Goal: Task Accomplishment & Management: Complete application form

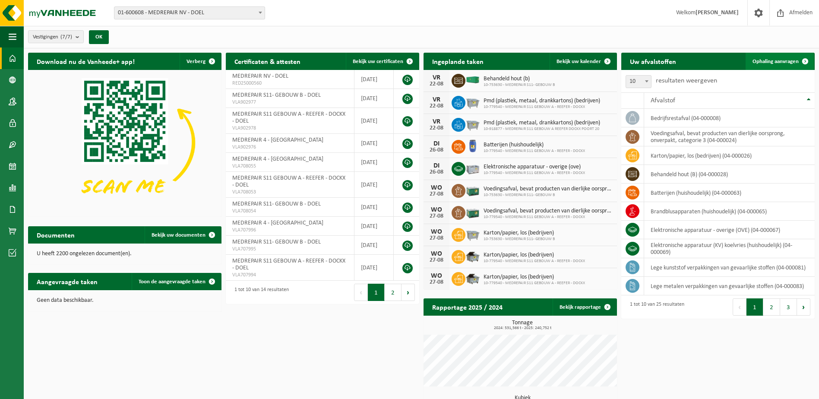
click at [789, 59] on span "Ophaling aanvragen" at bounding box center [775, 62] width 46 height 6
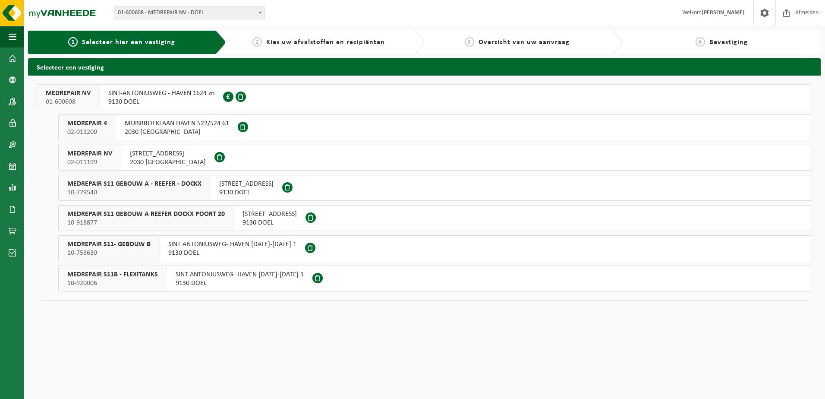
click at [157, 187] on span "MEDREPAIR S11 GEBOUW A - REEFER - DOCKX" at bounding box center [134, 184] width 134 height 9
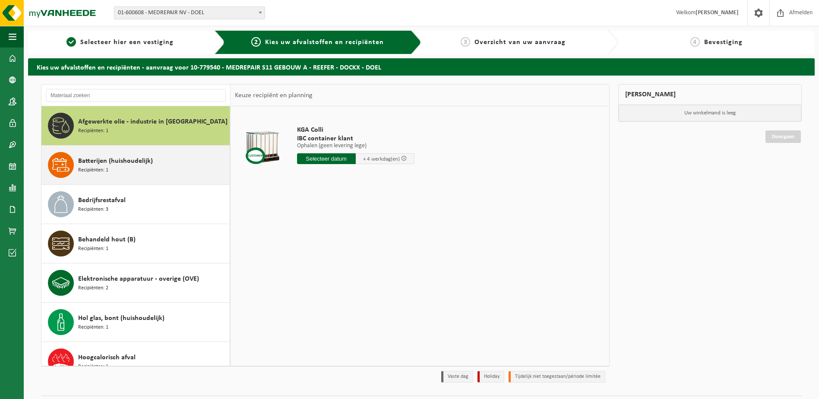
click at [142, 166] on div "Batterijen (huishoudelijk) Recipiënten: 1" at bounding box center [152, 165] width 149 height 26
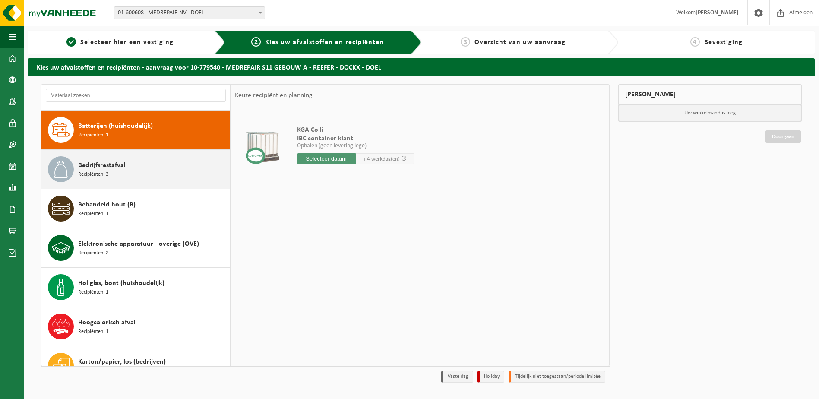
scroll to position [39, 0]
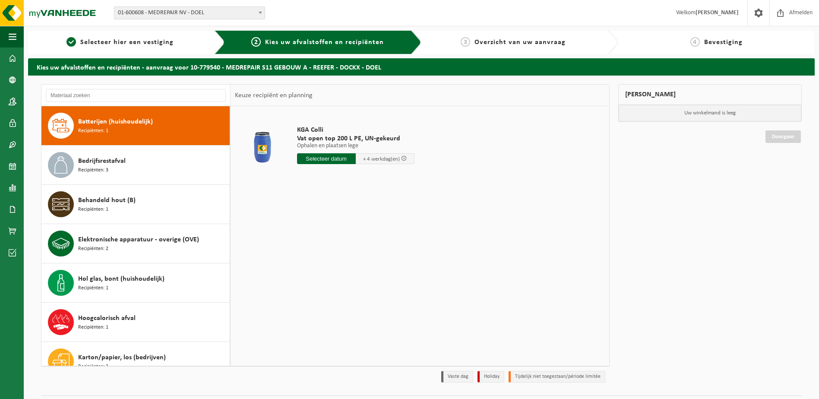
click at [310, 158] on input "text" at bounding box center [326, 158] width 59 height 11
click at [320, 261] on div "26" at bounding box center [319, 263] width 15 height 14
type input "Van 2025-08-26"
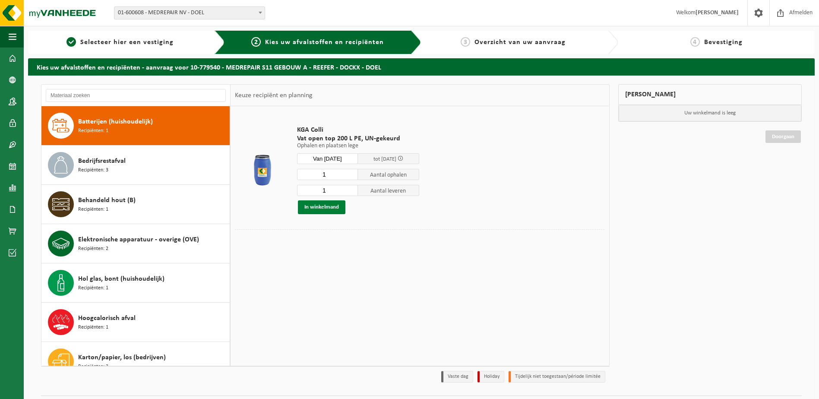
click at [326, 205] on button "In winkelmand" at bounding box center [321, 207] width 47 height 14
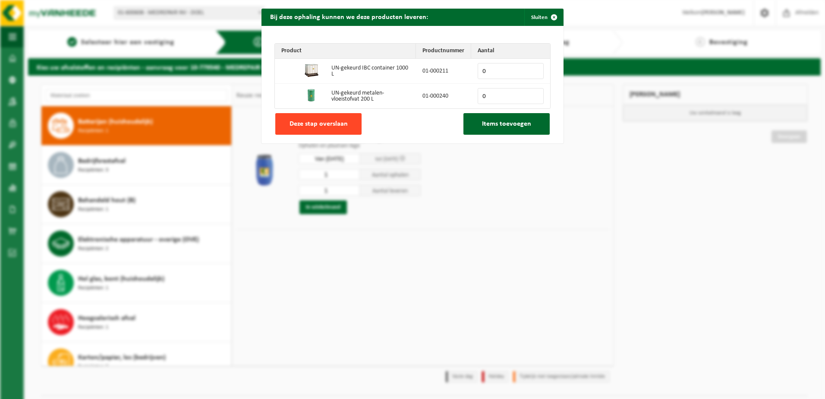
click at [339, 126] on span "Deze stap overslaan" at bounding box center [319, 123] width 58 height 7
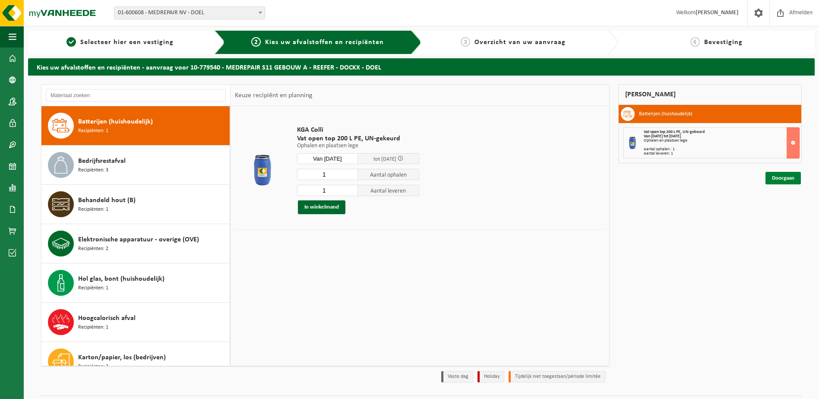
click at [781, 180] on link "Doorgaan" at bounding box center [782, 178] width 35 height 13
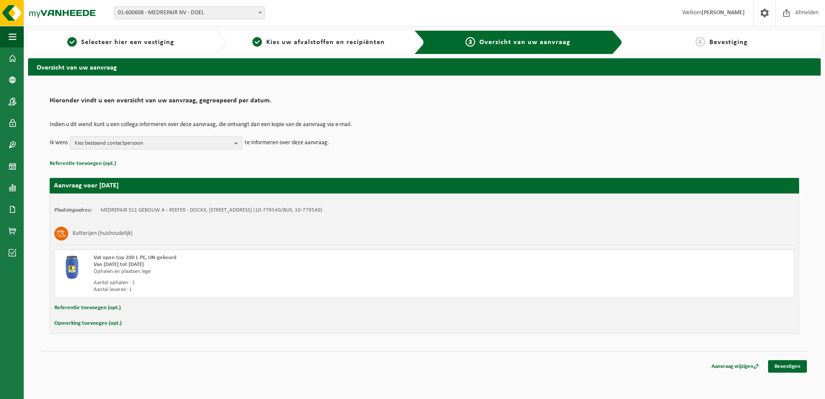
click at [97, 162] on button "Referentie toevoegen (opt.)" at bounding box center [83, 163] width 66 height 11
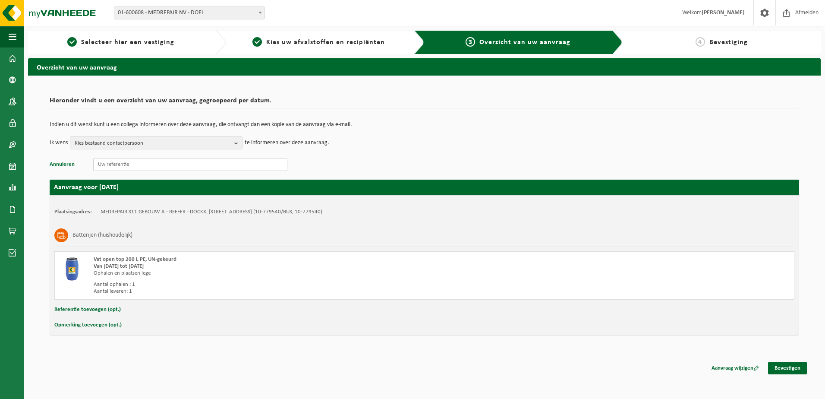
click at [118, 163] on input "text" at bounding box center [190, 164] width 194 height 13
paste input "S11TD.D2133.220820251459"
type input "S11TD.D2133.220820251459"
click at [89, 311] on button "Referentie toevoegen (opt.)" at bounding box center [87, 309] width 66 height 11
click at [105, 307] on input "text" at bounding box center [441, 310] width 689 height 13
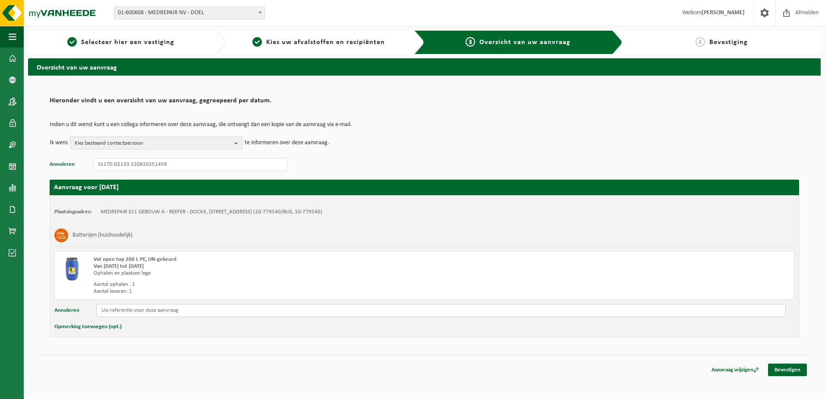
paste input "S11TD.D2133.220820251459"
type input "S11TD.D2133.220820251459"
click at [94, 325] on button "Opmerking toevoegen (opt.)" at bounding box center [87, 326] width 67 height 11
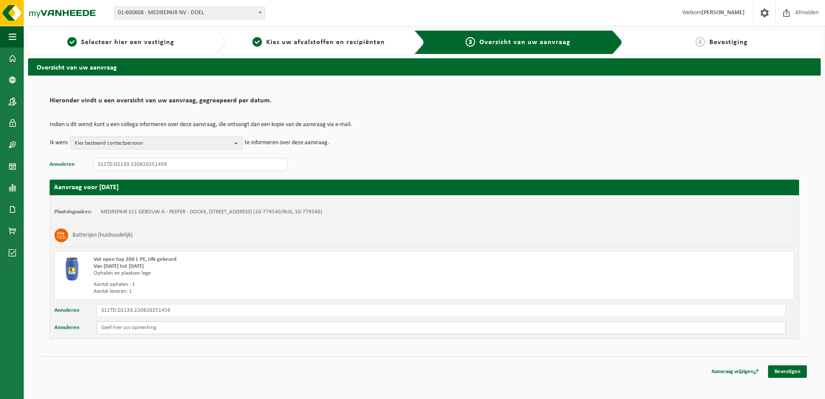
click at [110, 327] on input "text" at bounding box center [441, 327] width 689 height 13
click at [238, 330] on input "Vorige aanvraag is niet opgehaald dit is de tweede aanvraag. vorige aanvraag wa…" at bounding box center [441, 327] width 689 height 13
type input "Vorige aanvraag is niet opgehaald vorige aanvraag was op 07/08/2025."
click at [237, 141] on b "button" at bounding box center [238, 143] width 8 height 12
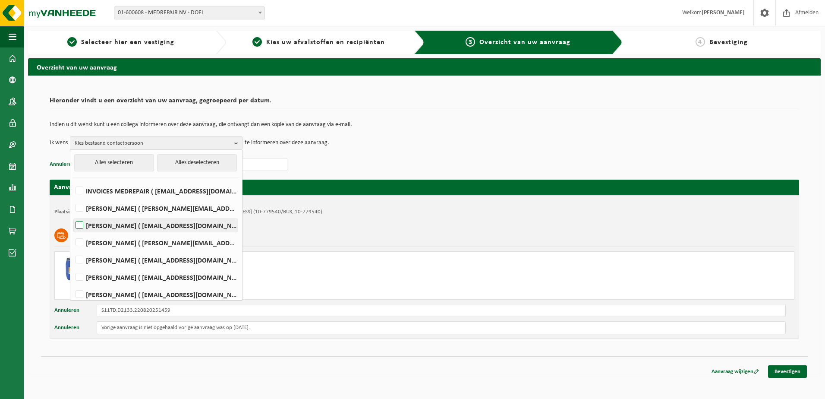
click at [81, 226] on label "PETER DE CEUSTER ( pdeceuster@medrepair.eu )" at bounding box center [156, 225] width 164 height 13
click at [72, 214] on input "PETER DE CEUSTER ( pdeceuster@medrepair.eu )" at bounding box center [72, 214] width 0 height 0
checkbox input "true"
click at [81, 294] on label "JOHAN MEYS ( johan.meys@medrepair.eu )" at bounding box center [156, 294] width 164 height 13
click at [72, 283] on input "JOHAN MEYS ( johan.meys@medrepair.eu )" at bounding box center [72, 283] width 0 height 0
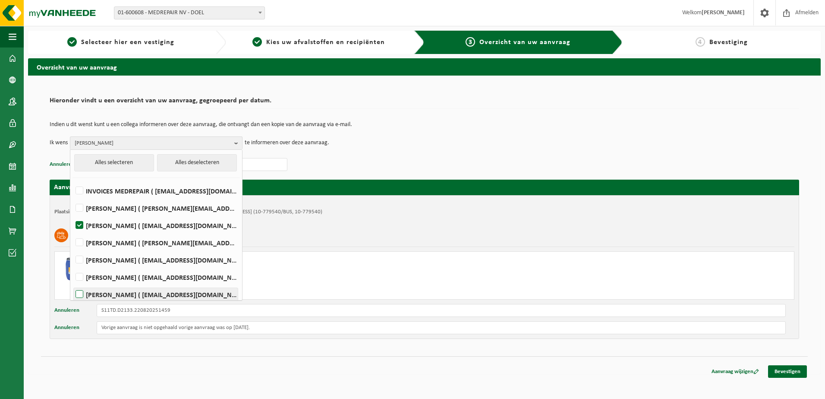
checkbox input "true"
click at [790, 370] on link "Bevestigen" at bounding box center [787, 371] width 39 height 13
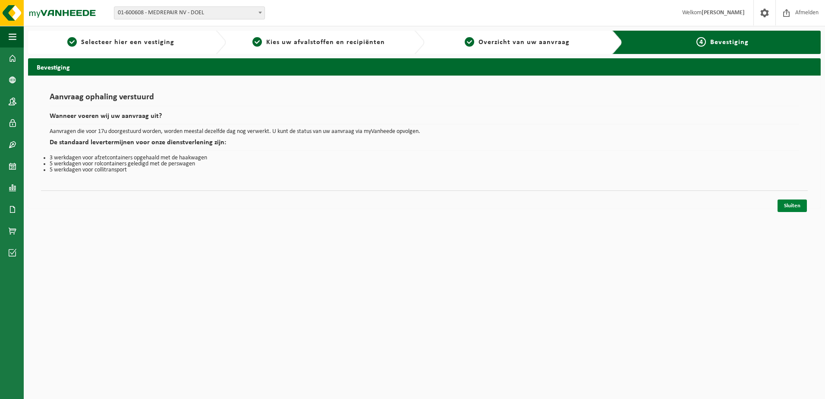
click at [789, 204] on link "Sluiten" at bounding box center [792, 205] width 29 height 13
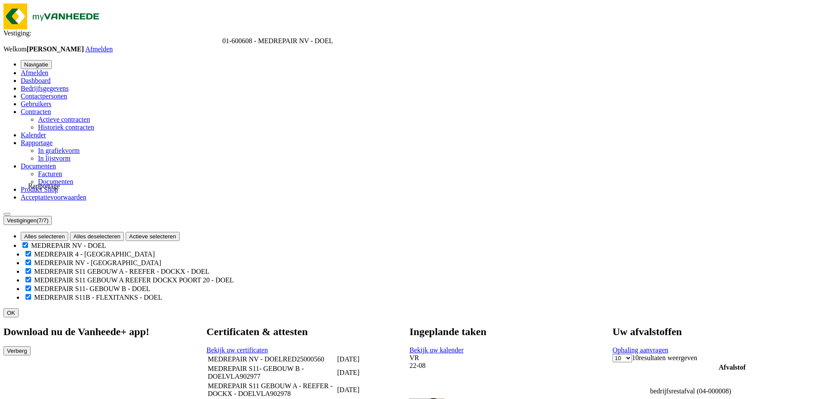
click at [21, 146] on span at bounding box center [21, 142] width 0 height 7
click at [70, 154] on span "In grafiekvorm" at bounding box center [58, 150] width 41 height 7
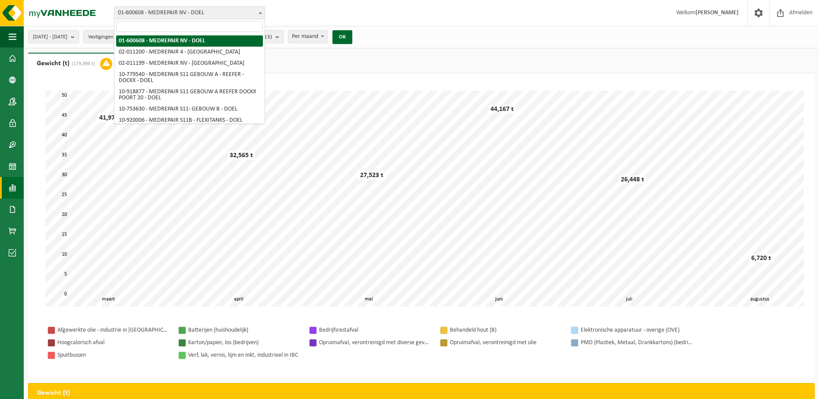
click at [259, 13] on b at bounding box center [259, 13] width 3 height 2
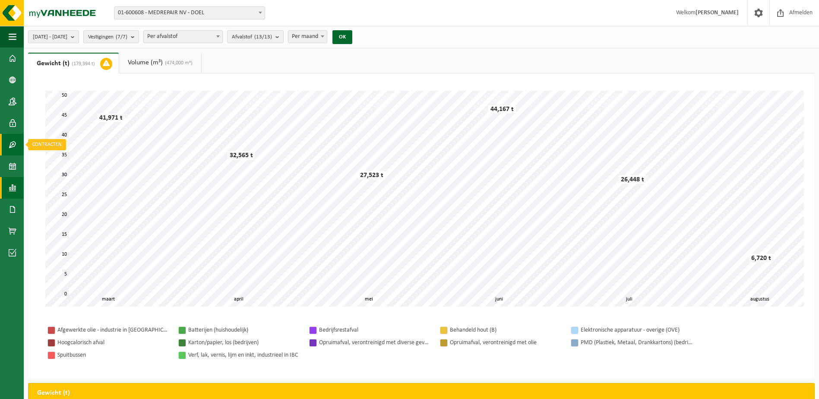
click at [14, 146] on span at bounding box center [13, 145] width 8 height 22
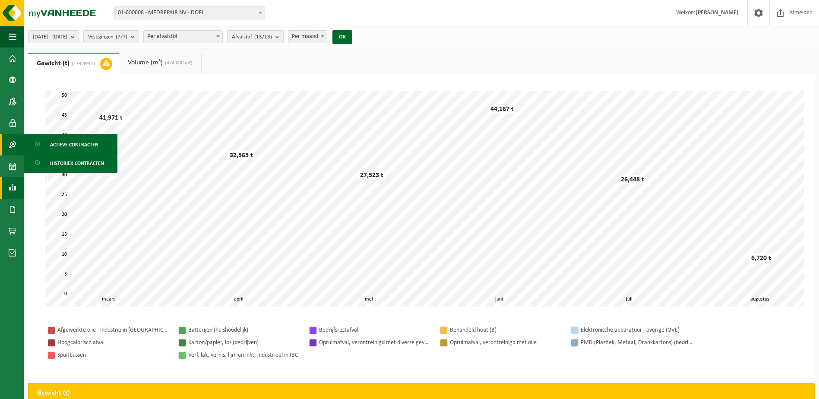
click at [164, 63] on link "Volume (m³) (474,000 m³)" at bounding box center [160, 63] width 82 height 20
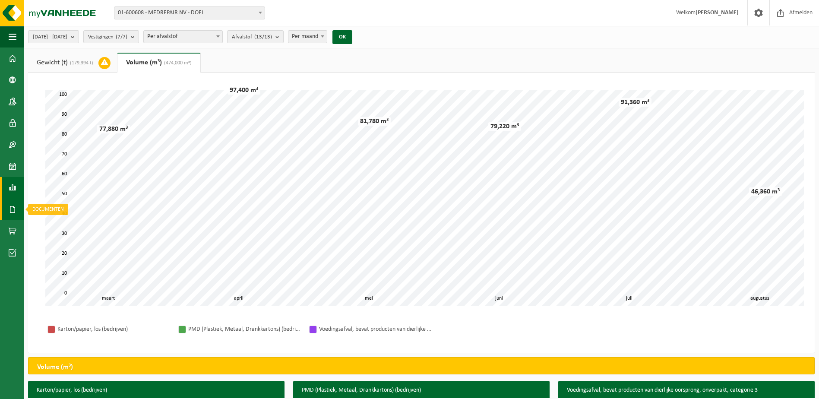
click at [13, 206] on span at bounding box center [13, 209] width 8 height 22
